Goal: Information Seeking & Learning: Learn about a topic

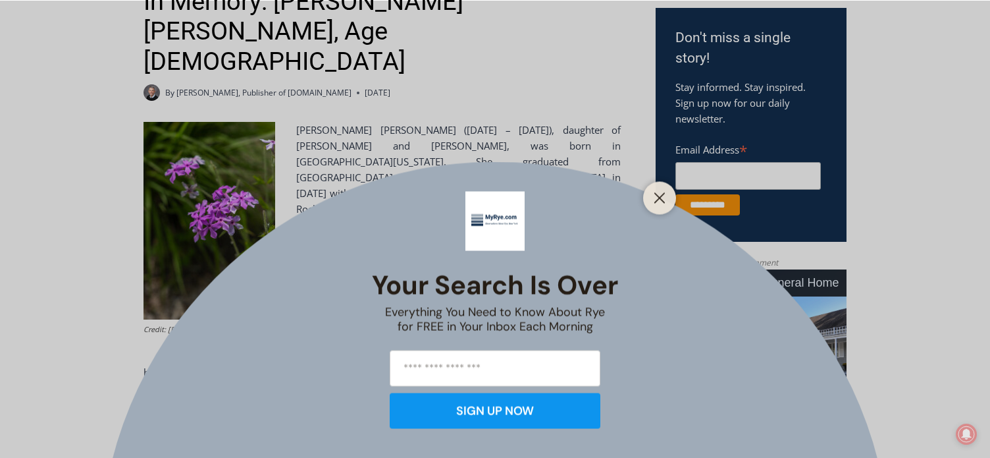
scroll to position [431, 0]
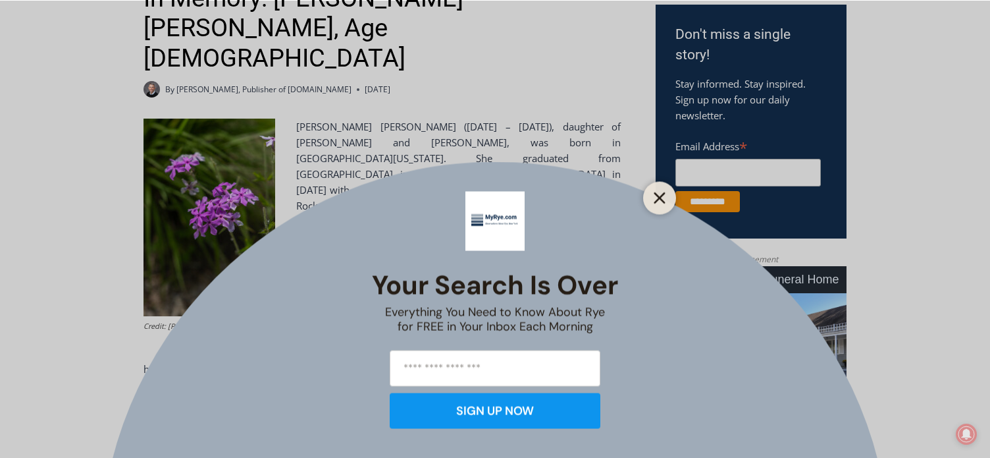
click at [656, 198] on icon "Close" at bounding box center [660, 198] width 12 height 12
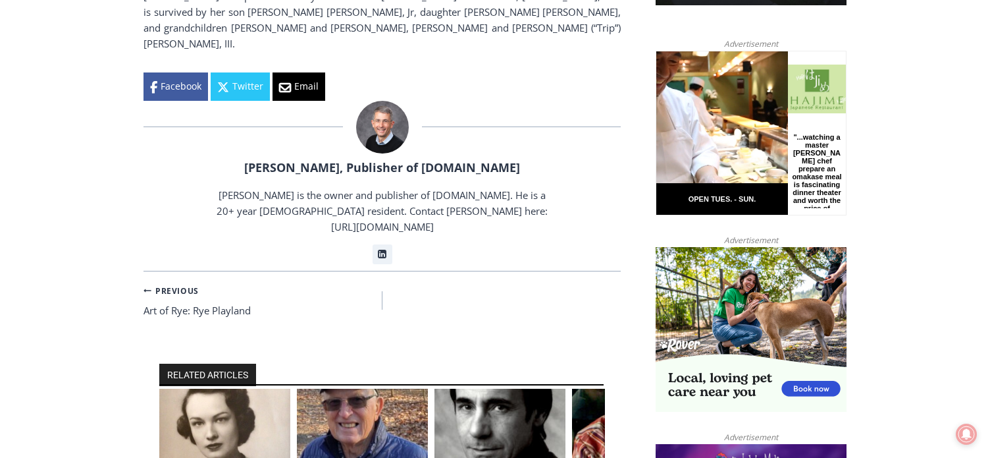
scroll to position [866, 0]
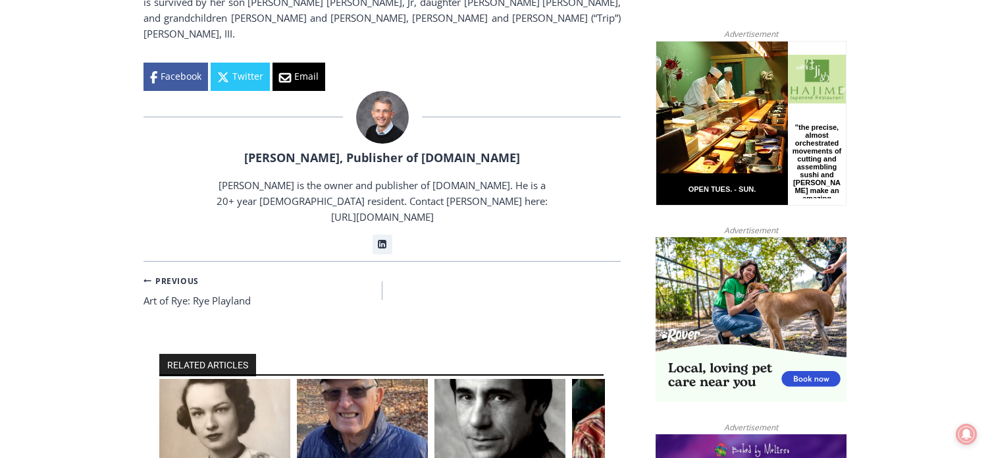
click at [593, 379] on img "4 of 6" at bounding box center [637, 423] width 131 height 88
